Goal: Task Accomplishment & Management: Use online tool/utility

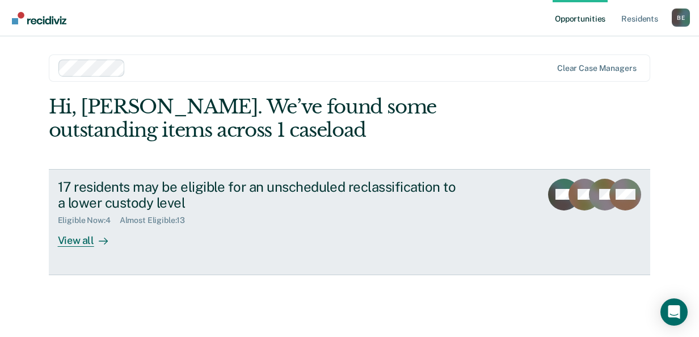
click at [79, 241] on div "View all" at bounding box center [90, 236] width 64 height 22
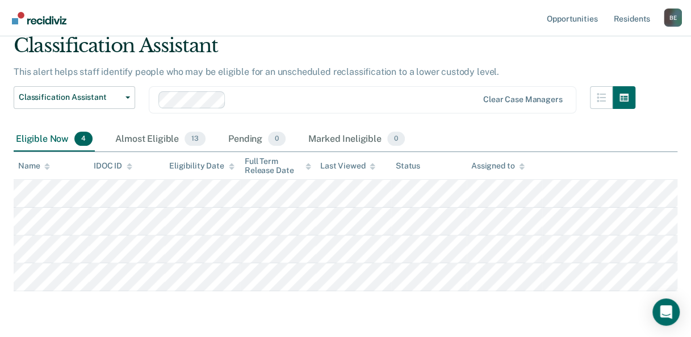
scroll to position [45, 0]
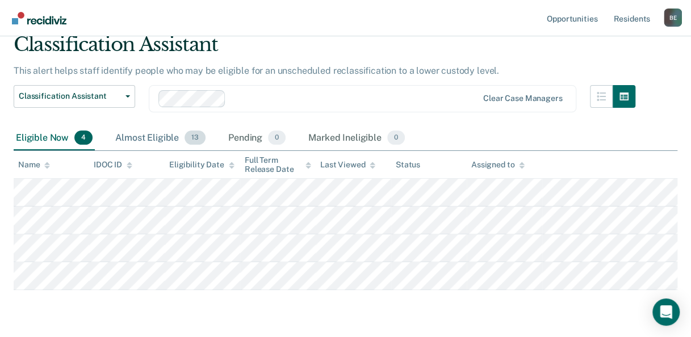
click at [158, 135] on div "Almost Eligible 13" at bounding box center [160, 138] width 95 height 25
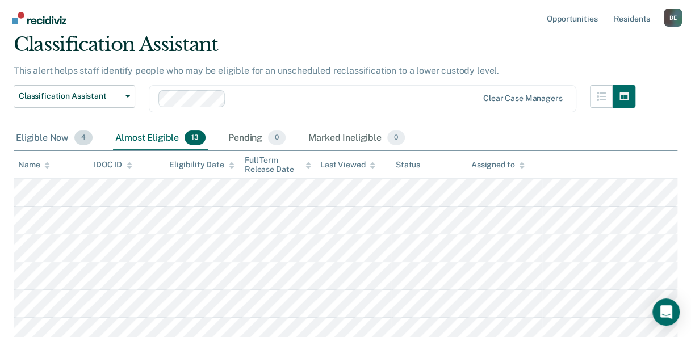
click at [39, 136] on div "Eligible Now 4" at bounding box center [54, 138] width 81 height 25
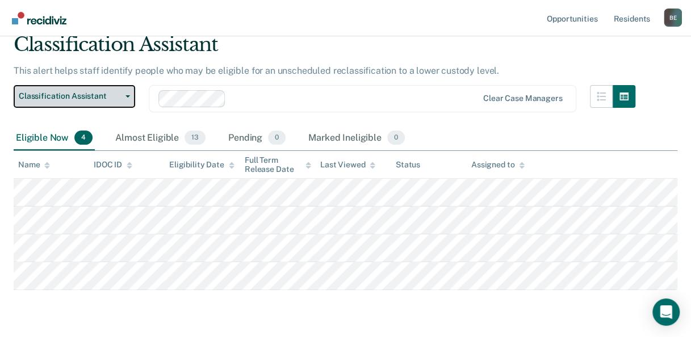
click at [125, 98] on button "Classification Assistant" at bounding box center [74, 96] width 121 height 23
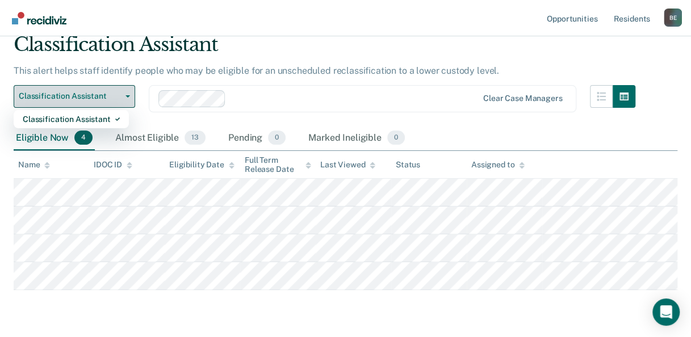
click at [125, 98] on button "Classification Assistant" at bounding box center [74, 96] width 121 height 23
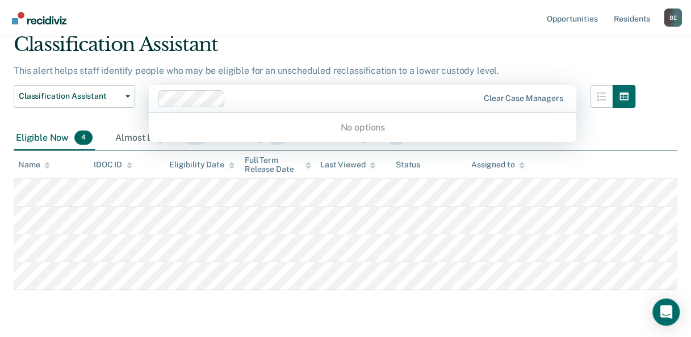
click at [399, 95] on div at bounding box center [354, 98] width 248 height 13
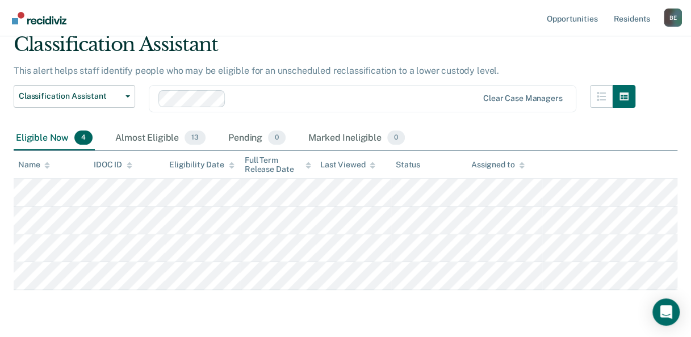
click at [528, 52] on div "Classification Assistant" at bounding box center [324, 49] width 621 height 32
click at [624, 15] on link "Resident s" at bounding box center [631, 18] width 41 height 36
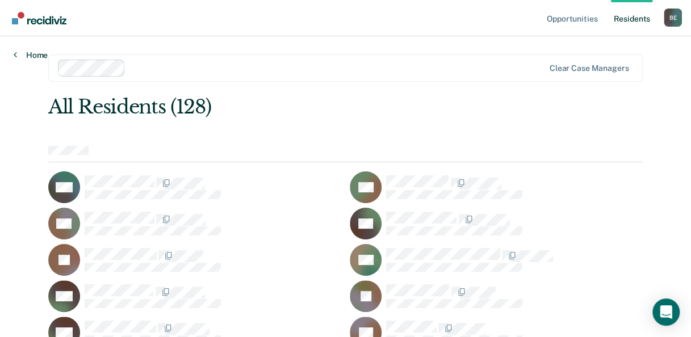
click at [32, 54] on link "Home" at bounding box center [31, 55] width 34 height 10
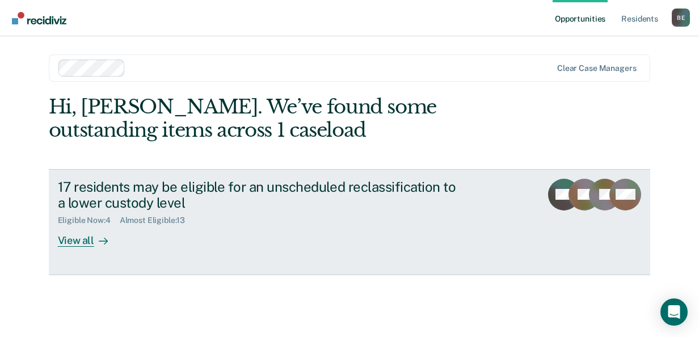
click at [79, 245] on div "View all" at bounding box center [90, 236] width 64 height 22
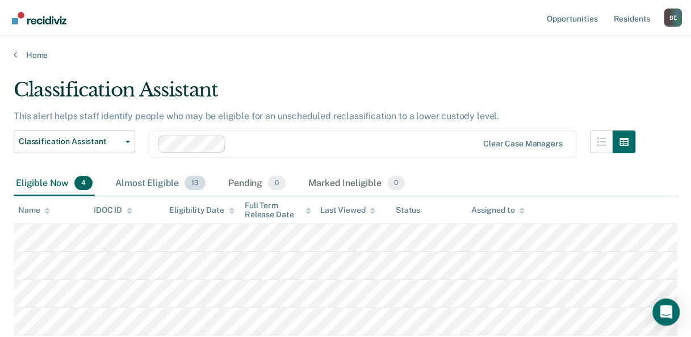
click at [159, 178] on div "Almost Eligible 13" at bounding box center [160, 183] width 95 height 25
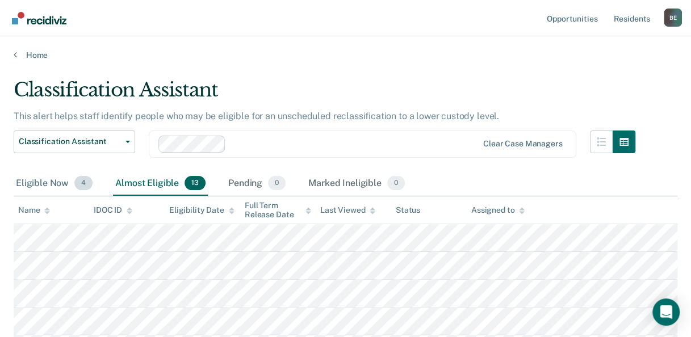
click at [51, 180] on div "Eligible Now 4" at bounding box center [54, 183] width 81 height 25
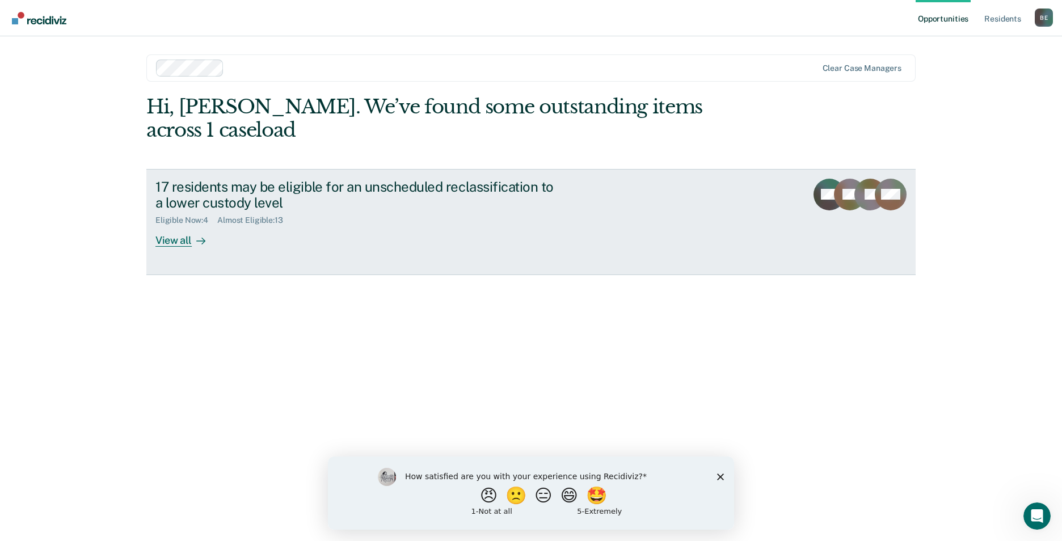
click at [186, 225] on div "View all" at bounding box center [187, 236] width 64 height 22
